Goal: Information Seeking & Learning: Find specific fact

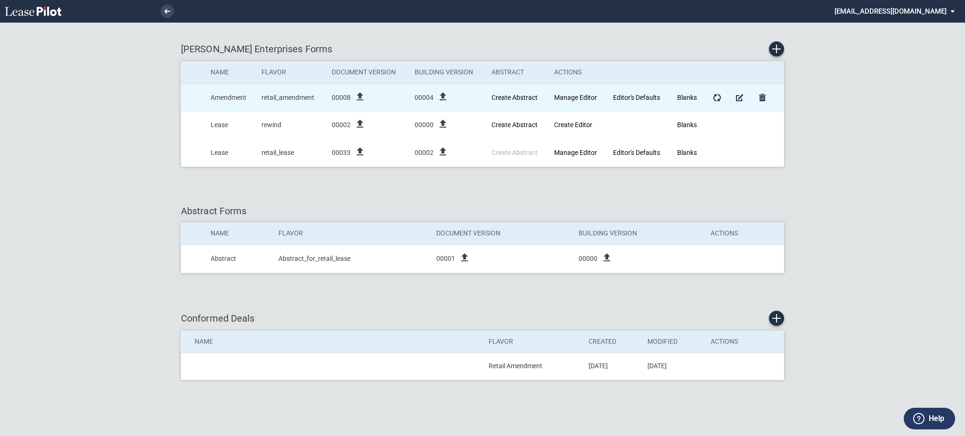
click at [447, 96] on icon "file_upload" at bounding box center [442, 96] width 11 height 11
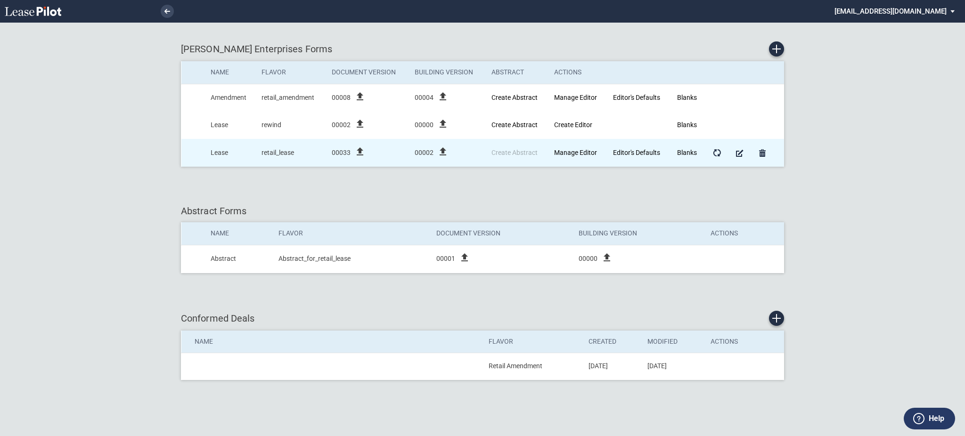
click at [439, 152] on icon "file_upload" at bounding box center [442, 151] width 11 height 11
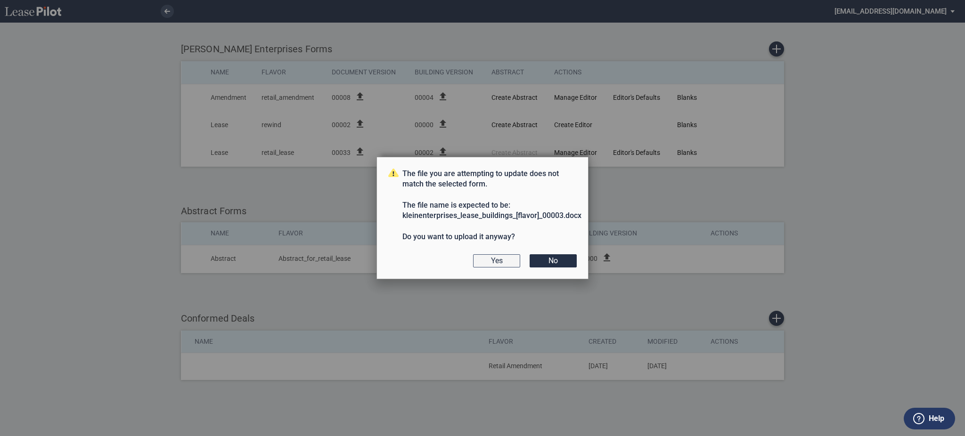
click at [481, 264] on button "Yes" at bounding box center [496, 261] width 47 height 13
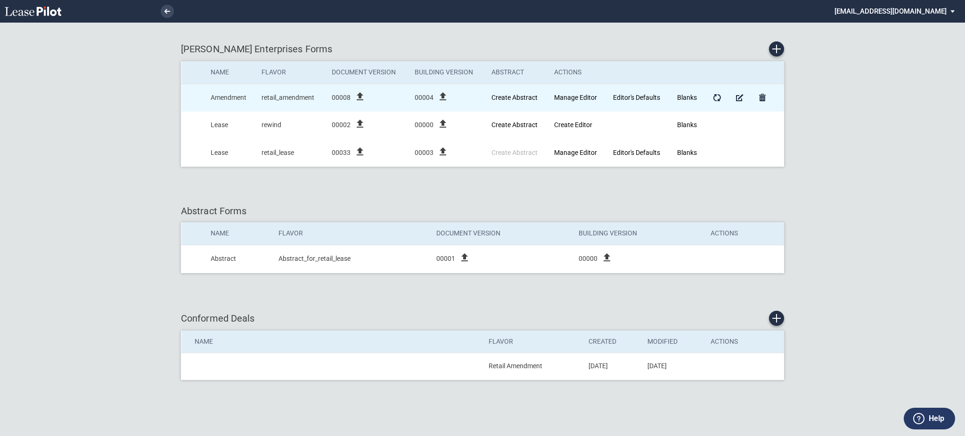
click at [444, 94] on icon "file_upload" at bounding box center [442, 96] width 11 height 11
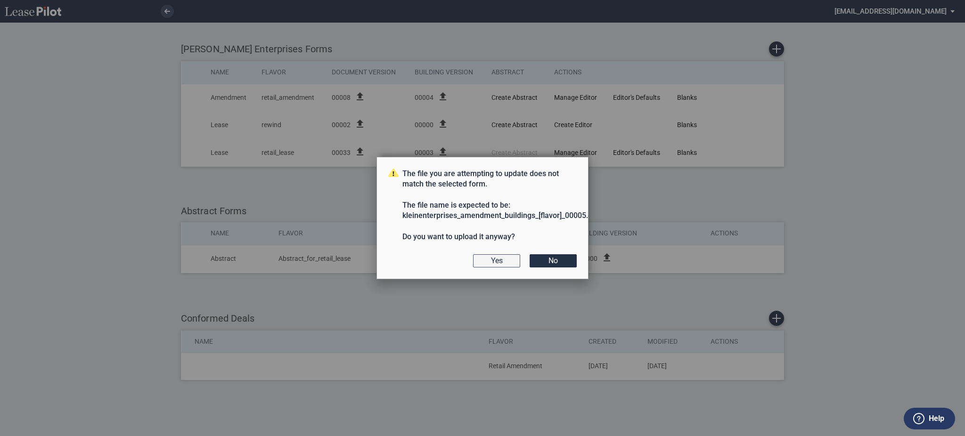
click at [499, 255] on button "Yes" at bounding box center [496, 261] width 47 height 13
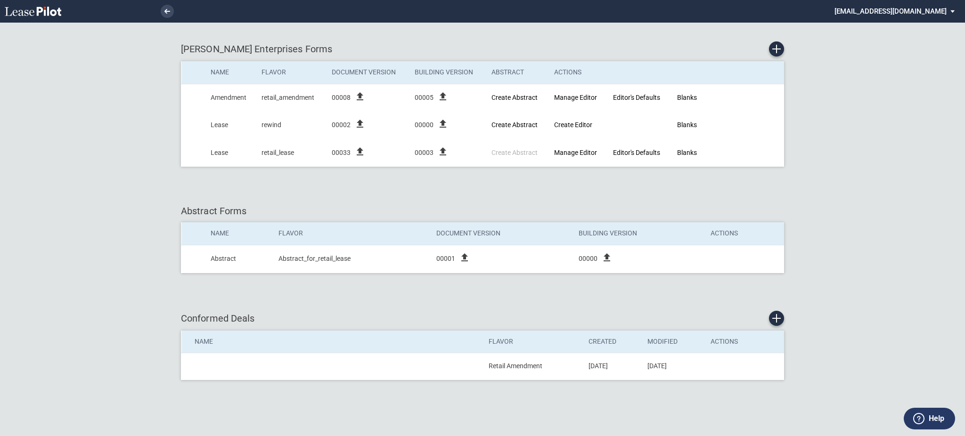
click at [918, 10] on md-select "admin@leasepilot.co Super Admin Area Admin Area Settings Sign Out" at bounding box center [898, 10] width 129 height 21
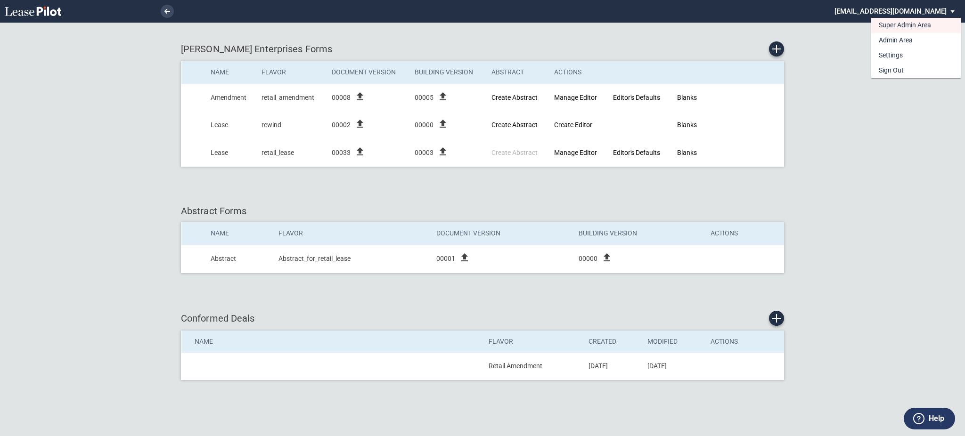
click at [162, 15] on md-backdrop at bounding box center [482, 218] width 965 height 436
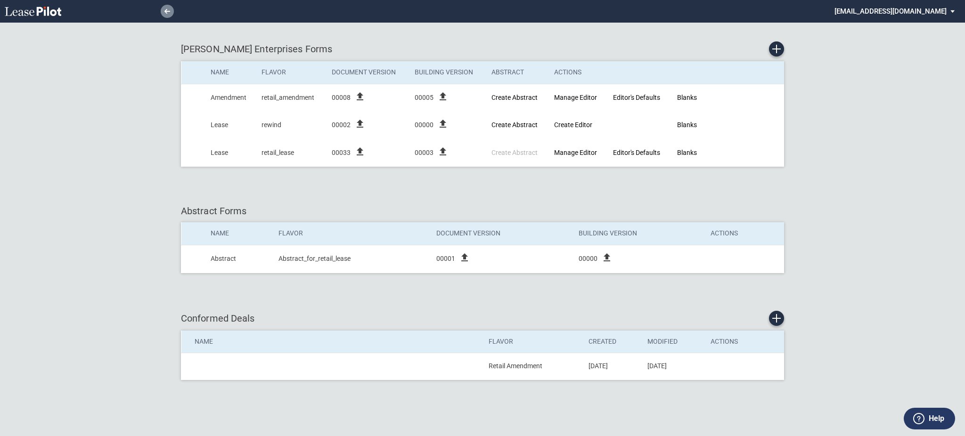
click at [163, 11] on link at bounding box center [167, 11] width 13 height 13
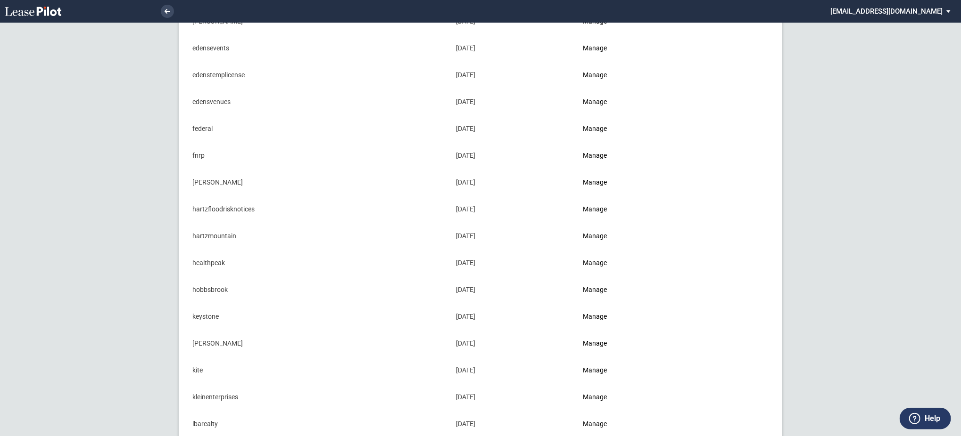
scroll to position [502, 0]
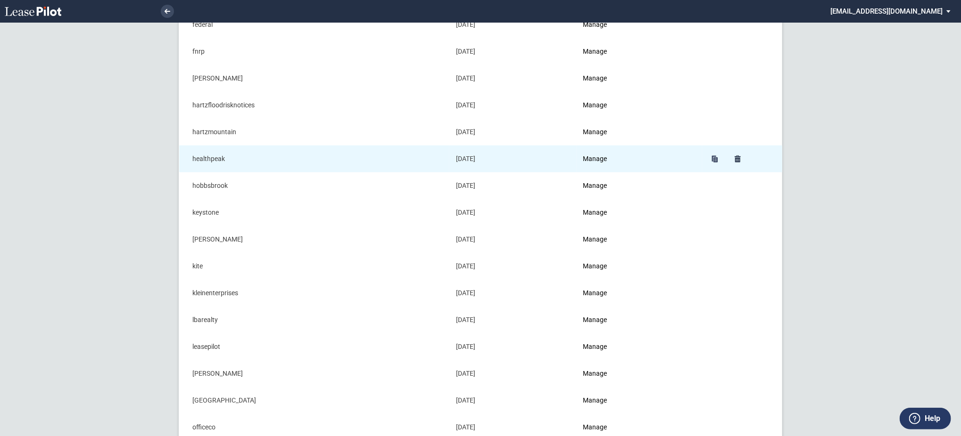
click at [585, 160] on td "Manage" at bounding box center [638, 159] width 125 height 27
click at [589, 159] on link "Manage" at bounding box center [595, 159] width 24 height 8
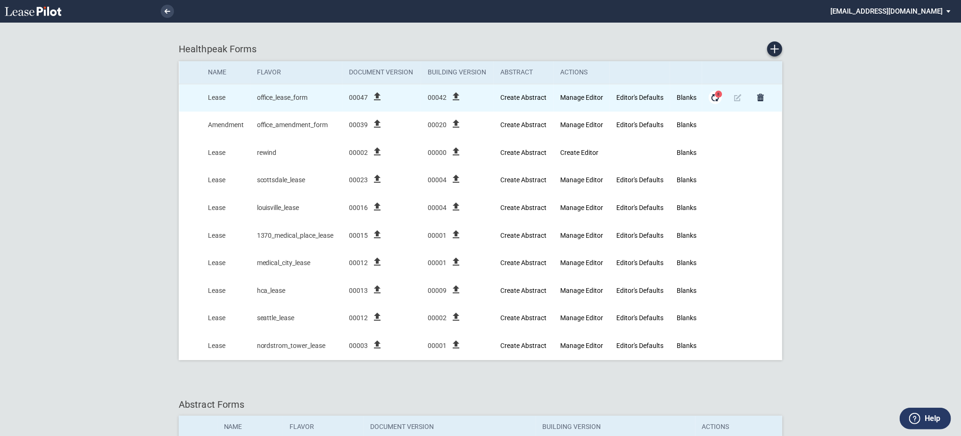
click at [717, 95] on span "8" at bounding box center [718, 93] width 7 height 7
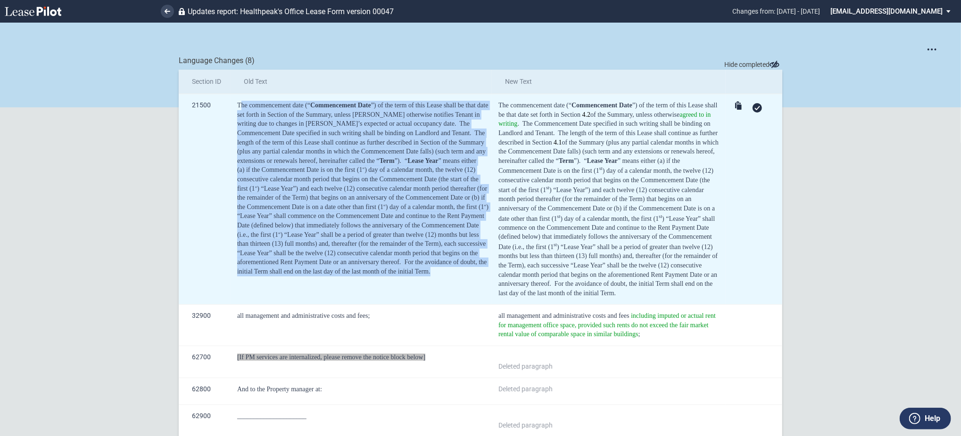
drag, startPoint x: 418, startPoint y: 278, endPoint x: 237, endPoint y: 100, distance: 253.3
click at [237, 100] on td "The commencement date (“ Commencement Date ”) of the term of this Lease shall b…" at bounding box center [360, 199] width 261 height 211
drag, startPoint x: 234, startPoint y: 105, endPoint x: 440, endPoint y: 270, distance: 264.0
click at [440, 270] on td "The commencement date (“ Commencement Date ”) of the term of this Lease shall b…" at bounding box center [360, 199] width 261 height 211
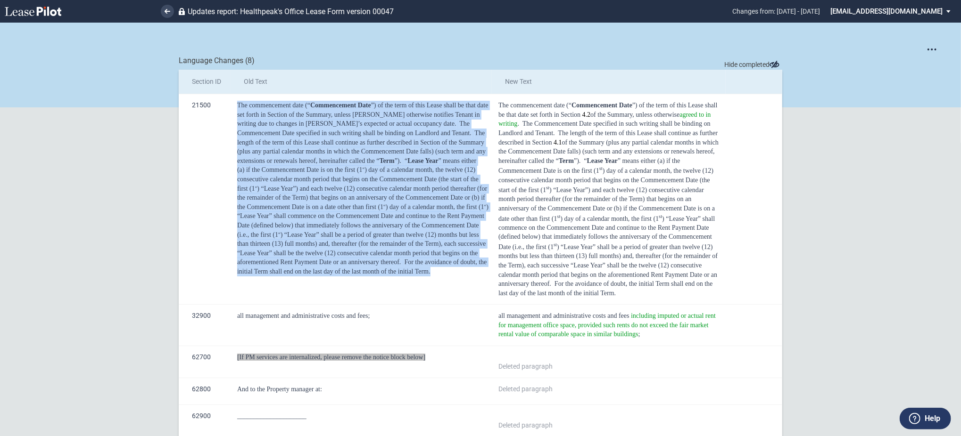
copy div "The commencement date (“ Commencement Date ”) of the term of this Lease shall b…"
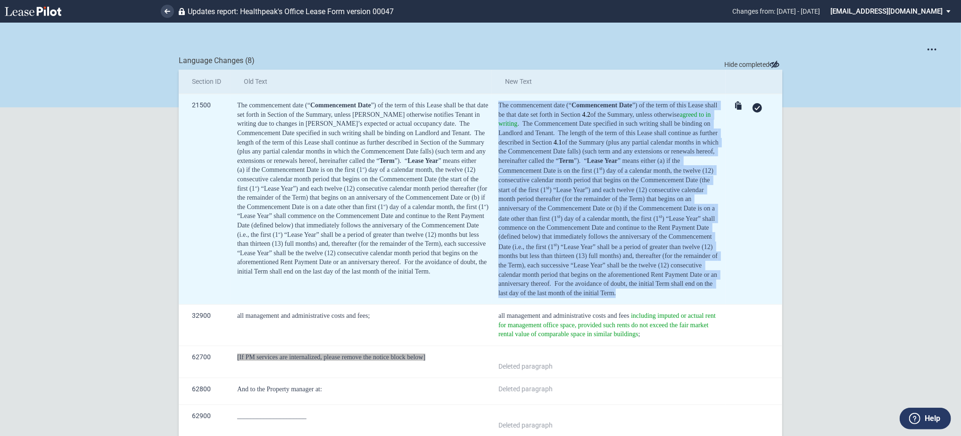
drag, startPoint x: 553, startPoint y: 296, endPoint x: 493, endPoint y: 106, distance: 199.6
click at [493, 106] on td "The commencement date (“ Commencement Date ”) of the term of this Lease shall b…" at bounding box center [609, 199] width 234 height 211
copy div "The commencement date (“ Commencement Date ”) of the term of this Lease shall b…"
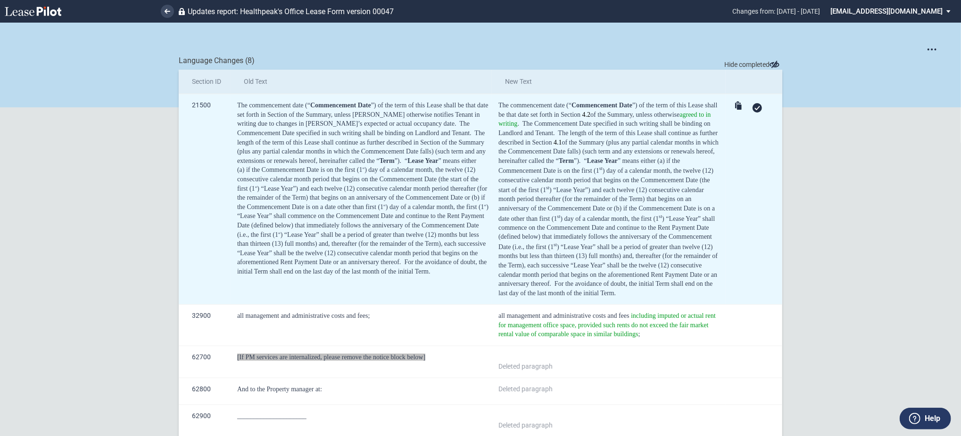
click at [189, 191] on td "21500" at bounding box center [205, 199] width 52 height 211
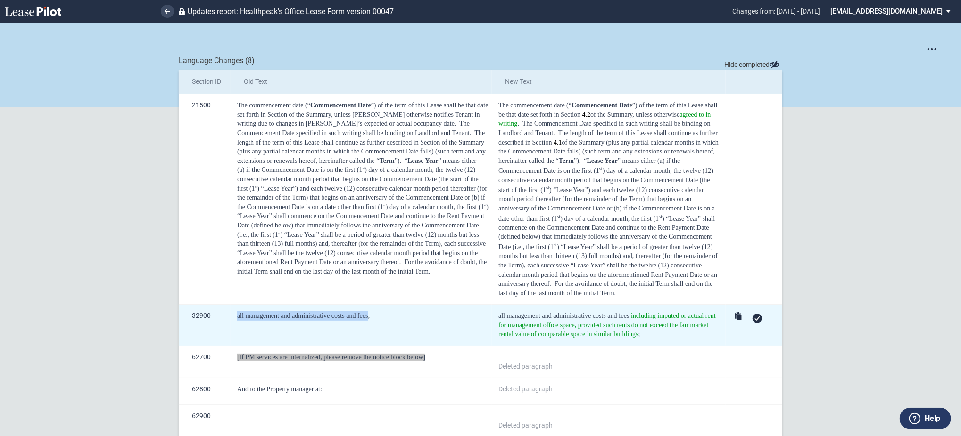
drag, startPoint x: 365, startPoint y: 314, endPoint x: 233, endPoint y: 319, distance: 132.0
click at [233, 319] on td "all management and administrative costs and fees;" at bounding box center [360, 325] width 261 height 41
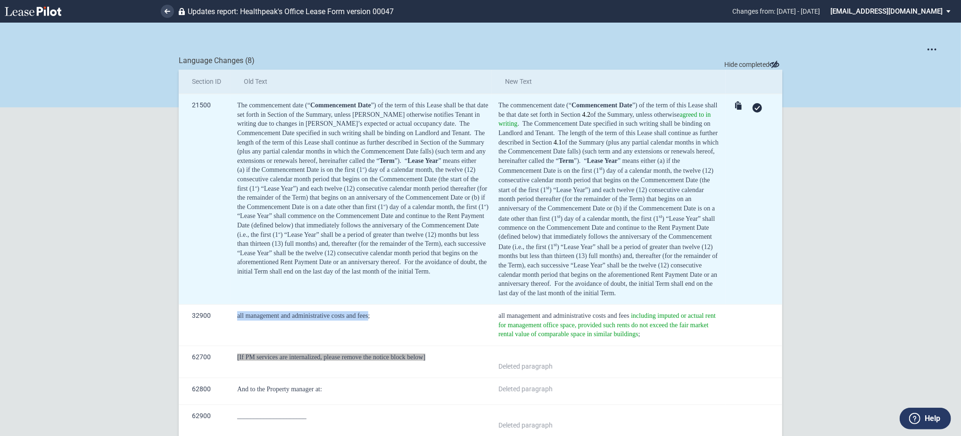
copy span "all management and administrative costs and fees"
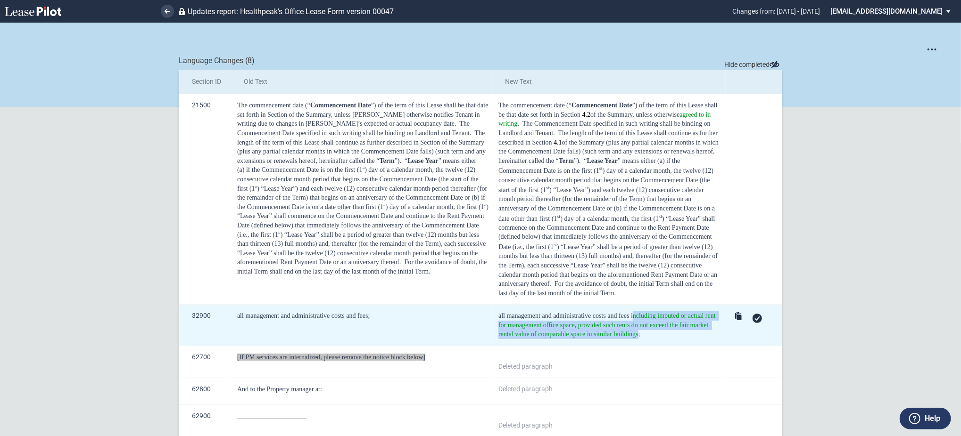
drag, startPoint x: 628, startPoint y: 317, endPoint x: 635, endPoint y: 335, distance: 19.3
click at [635, 335] on span "all management and administrative costs and fees including imputed or actual re…" at bounding box center [607, 324] width 219 height 25
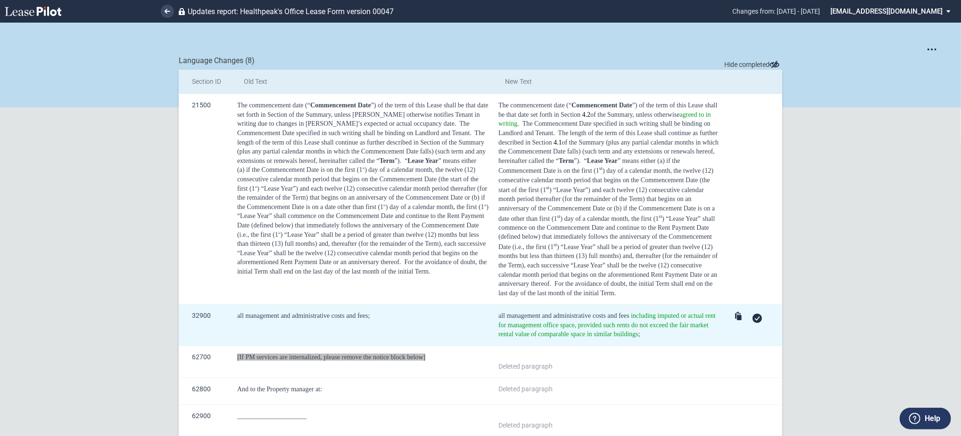
click at [626, 315] on span "including imputed or actual rent for management office space, provided such ren…" at bounding box center [607, 324] width 219 height 25
drag, startPoint x: 626, startPoint y: 317, endPoint x: 630, endPoint y: 324, distance: 8.4
click at [630, 324] on span "including imputed or actual rent for management office space, provided such ren…" at bounding box center [607, 324] width 219 height 25
click at [630, 326] on span "including imputed or actual rent for management office space, provided such ren…" at bounding box center [607, 324] width 219 height 25
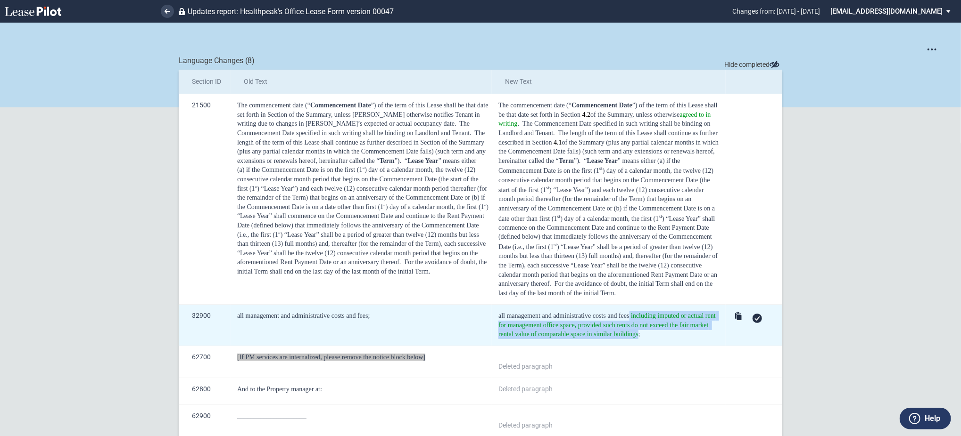
drag, startPoint x: 626, startPoint y: 320, endPoint x: 635, endPoint y: 336, distance: 18.2
click at [635, 336] on span "all management and administrative costs and fees including imputed or actual re…" at bounding box center [607, 324] width 219 height 25
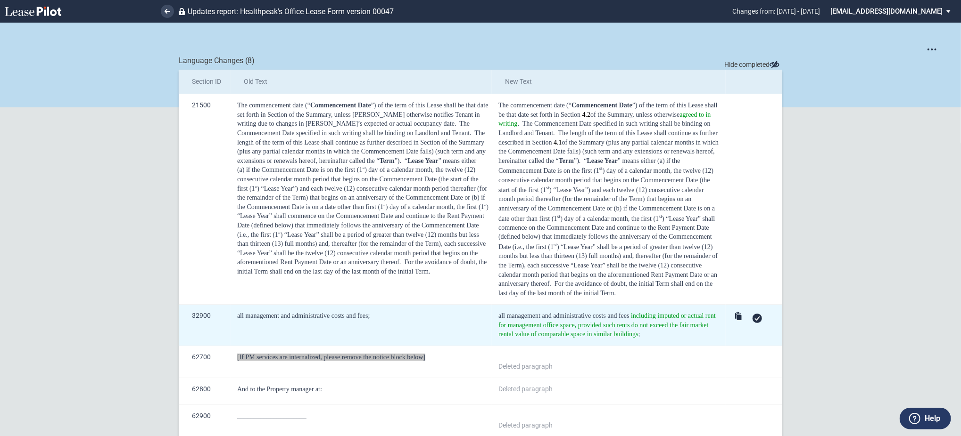
click at [636, 338] on div "all management and administrative costs and fees including imputed or actual re…" at bounding box center [610, 326] width 224 height 28
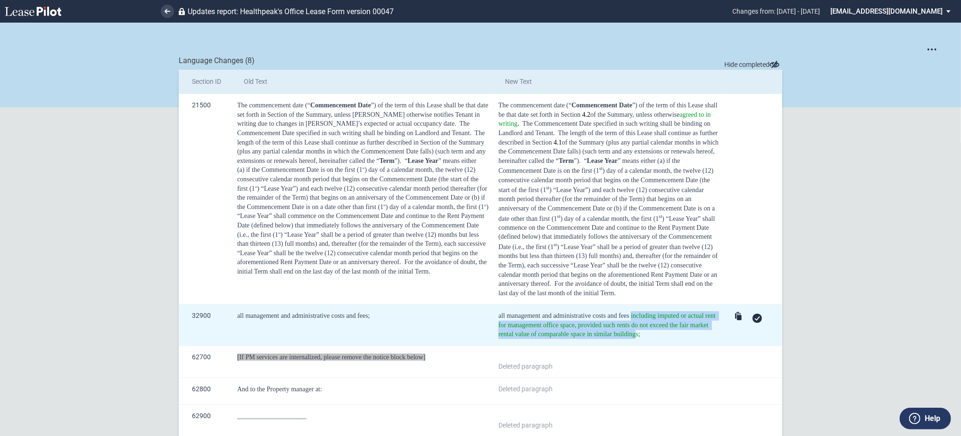
drag, startPoint x: 633, startPoint y: 336, endPoint x: 628, endPoint y: 321, distance: 15.8
click at [628, 321] on span "including imputed or actual rent for management office space, provided such ren…" at bounding box center [607, 324] width 219 height 25
copy span "including imputed or actual rent for management office space, provided such ren…"
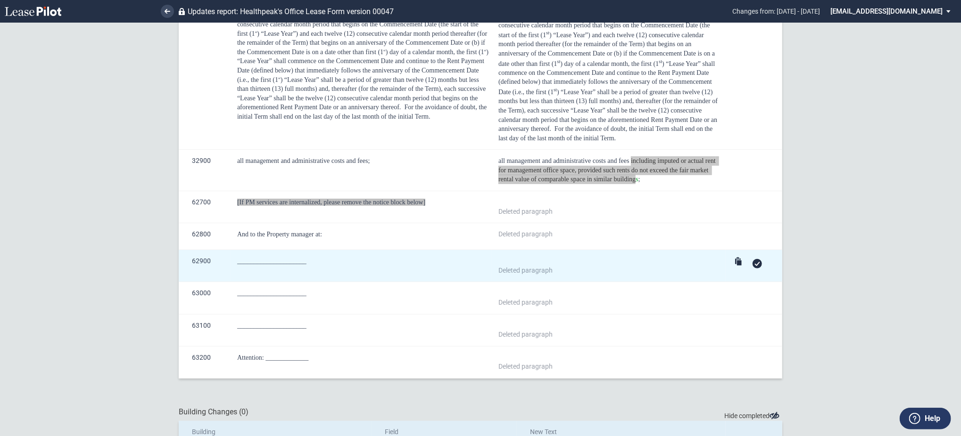
scroll to position [164, 0]
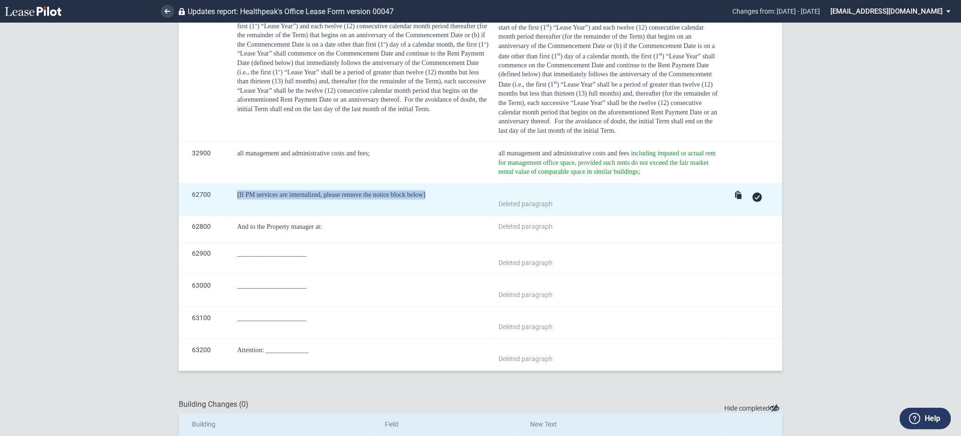
drag, startPoint x: 231, startPoint y: 194, endPoint x: 442, endPoint y: 194, distance: 210.7
click at [442, 194] on td "[If PM services are internalized, please remove the notice block below]" at bounding box center [360, 200] width 261 height 32
copy span "[If PM services are internalized, please remove the notice block below]"
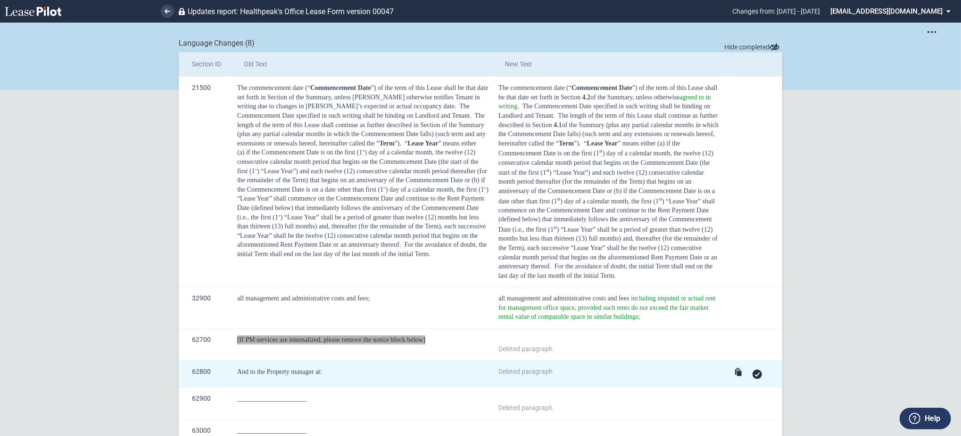
scroll to position [0, 0]
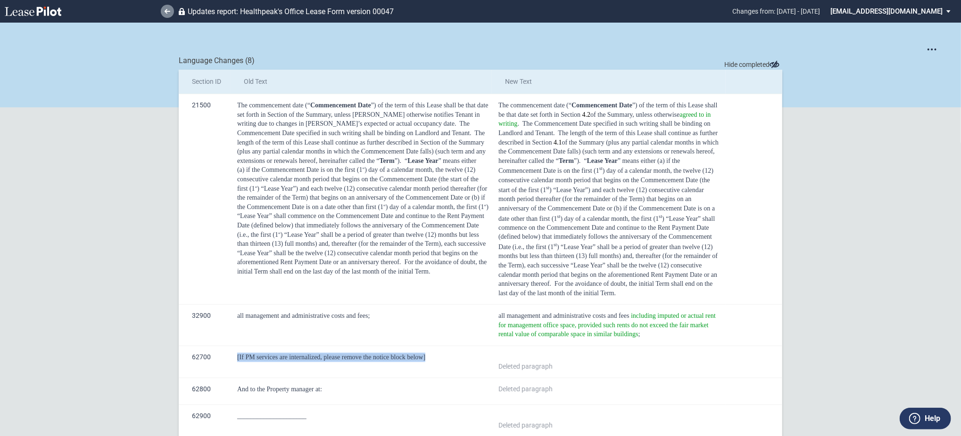
click at [168, 9] on icon at bounding box center [167, 11] width 6 height 5
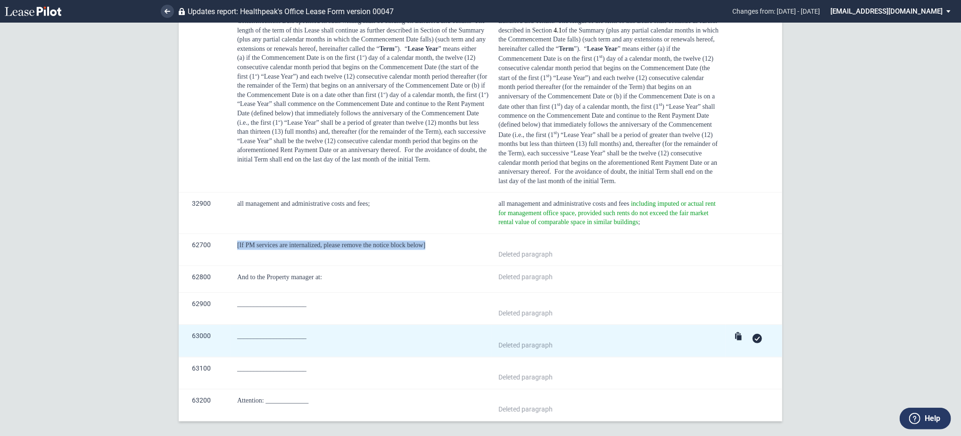
scroll to position [164, 0]
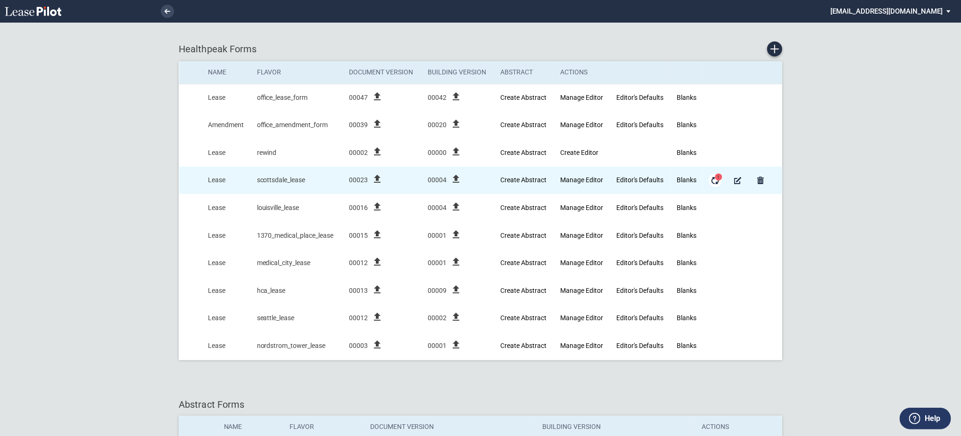
click at [715, 178] on span "1" at bounding box center [718, 176] width 7 height 7
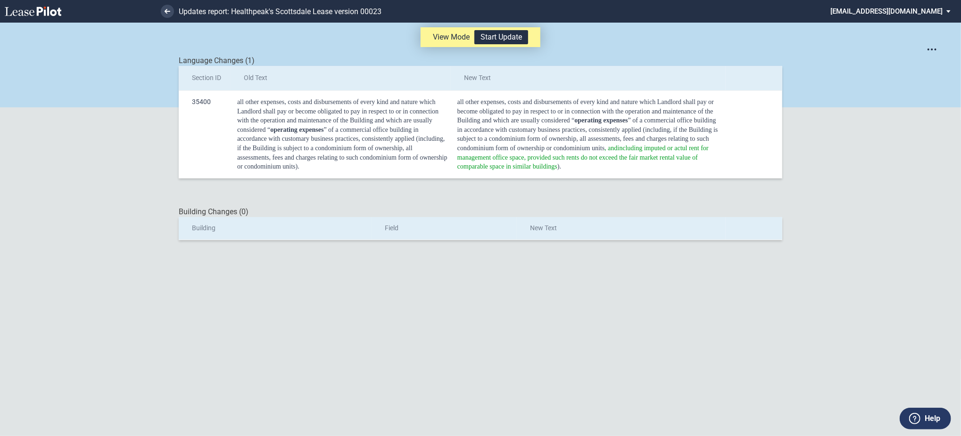
click at [74, 118] on ng-container "View Mode Start Update Get SML with section IDs Get SML with changes Language C…" at bounding box center [480, 132] width 961 height 218
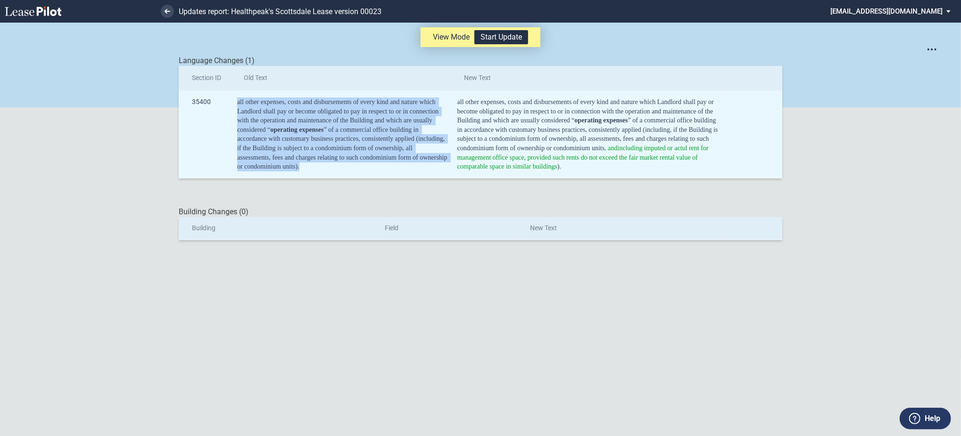
drag, startPoint x: 312, startPoint y: 170, endPoint x: 235, endPoint y: 100, distance: 103.5
click at [235, 100] on td "all other expenses, costs and disbursements of every kind and nature which Land…" at bounding box center [340, 134] width 220 height 88
copy div "all other expenses, costs and disbursements of every kind and nature which Land…"
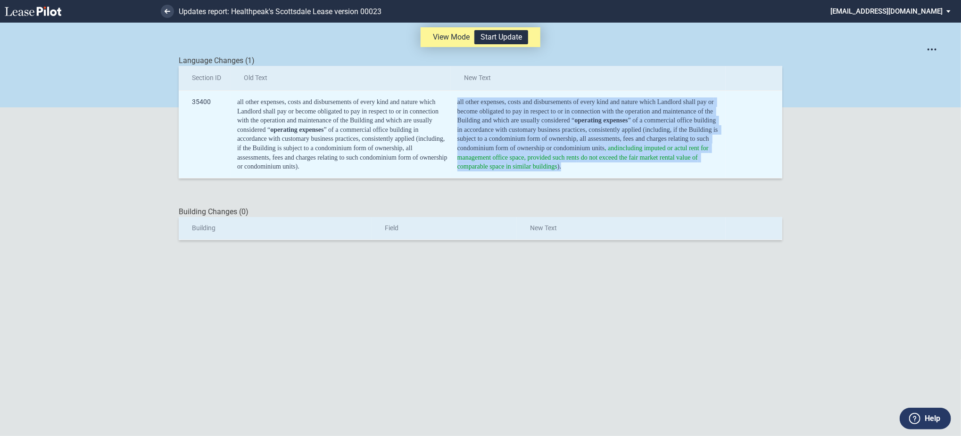
drag, startPoint x: 565, startPoint y: 169, endPoint x: 457, endPoint y: 106, distance: 124.4
click at [457, 106] on div "all other expenses, costs and disbursements of every kind and nature which Land…" at bounding box center [589, 135] width 265 height 74
copy div "all other expenses, costs and disbursements of every kind and nature which Land…"
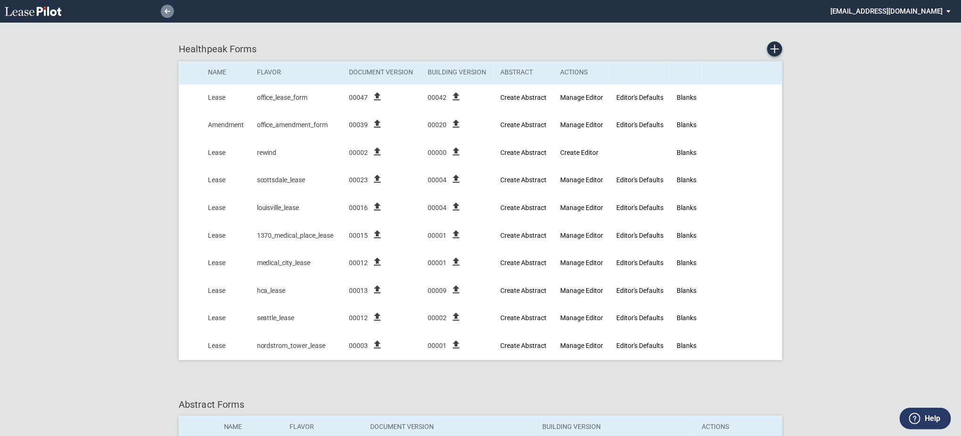
click at [171, 7] on link at bounding box center [167, 11] width 13 height 13
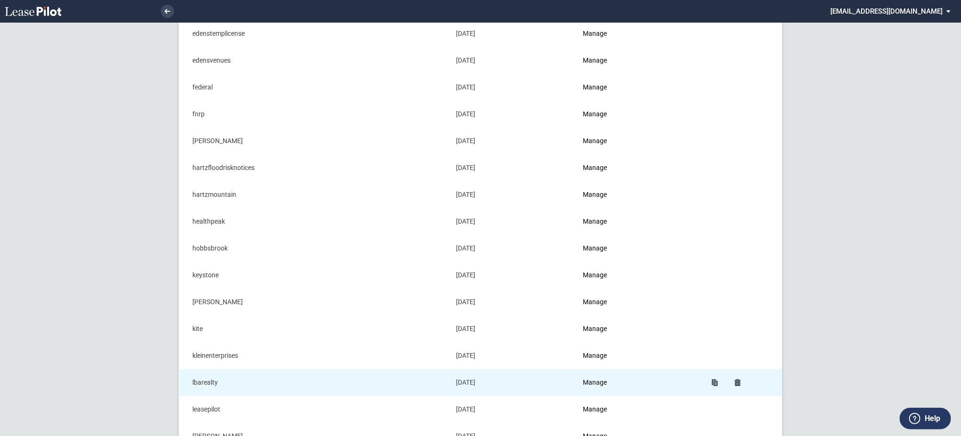
scroll to position [691, 0]
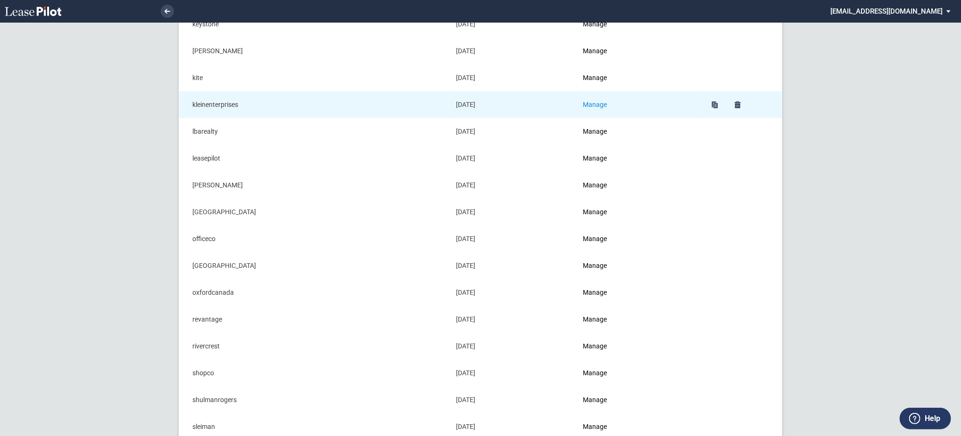
click at [593, 106] on link "Manage" at bounding box center [595, 105] width 24 height 8
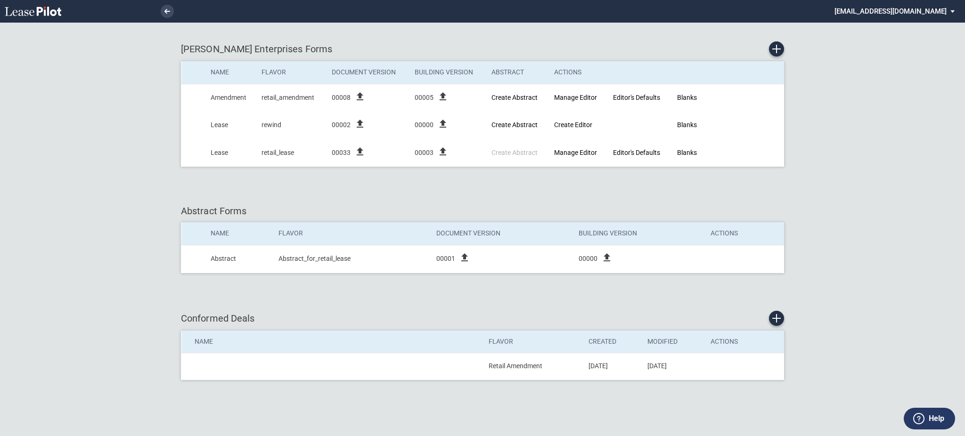
click at [923, 8] on md-select "[EMAIL_ADDRESS][DOMAIN_NAME] Super Admin Area Admin Area Settings Sign Out" at bounding box center [898, 10] width 129 height 21
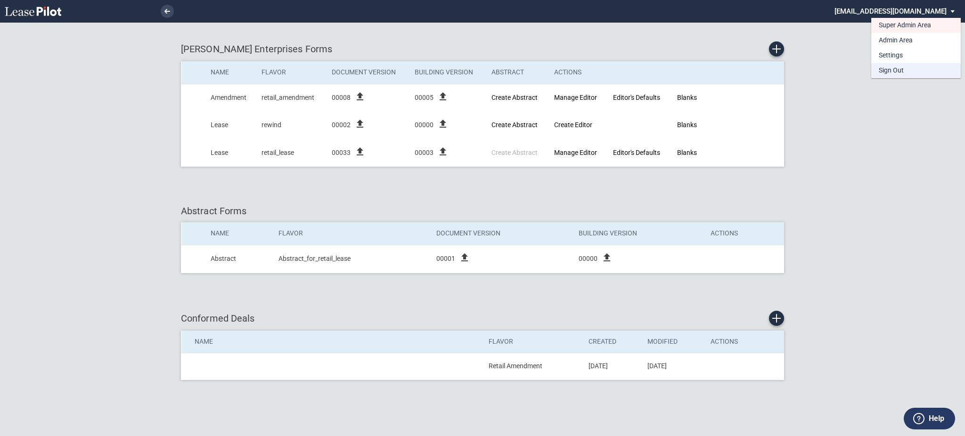
click at [895, 73] on div "Sign Out" at bounding box center [891, 70] width 25 height 9
